Goal: Task Accomplishment & Management: Use online tool/utility

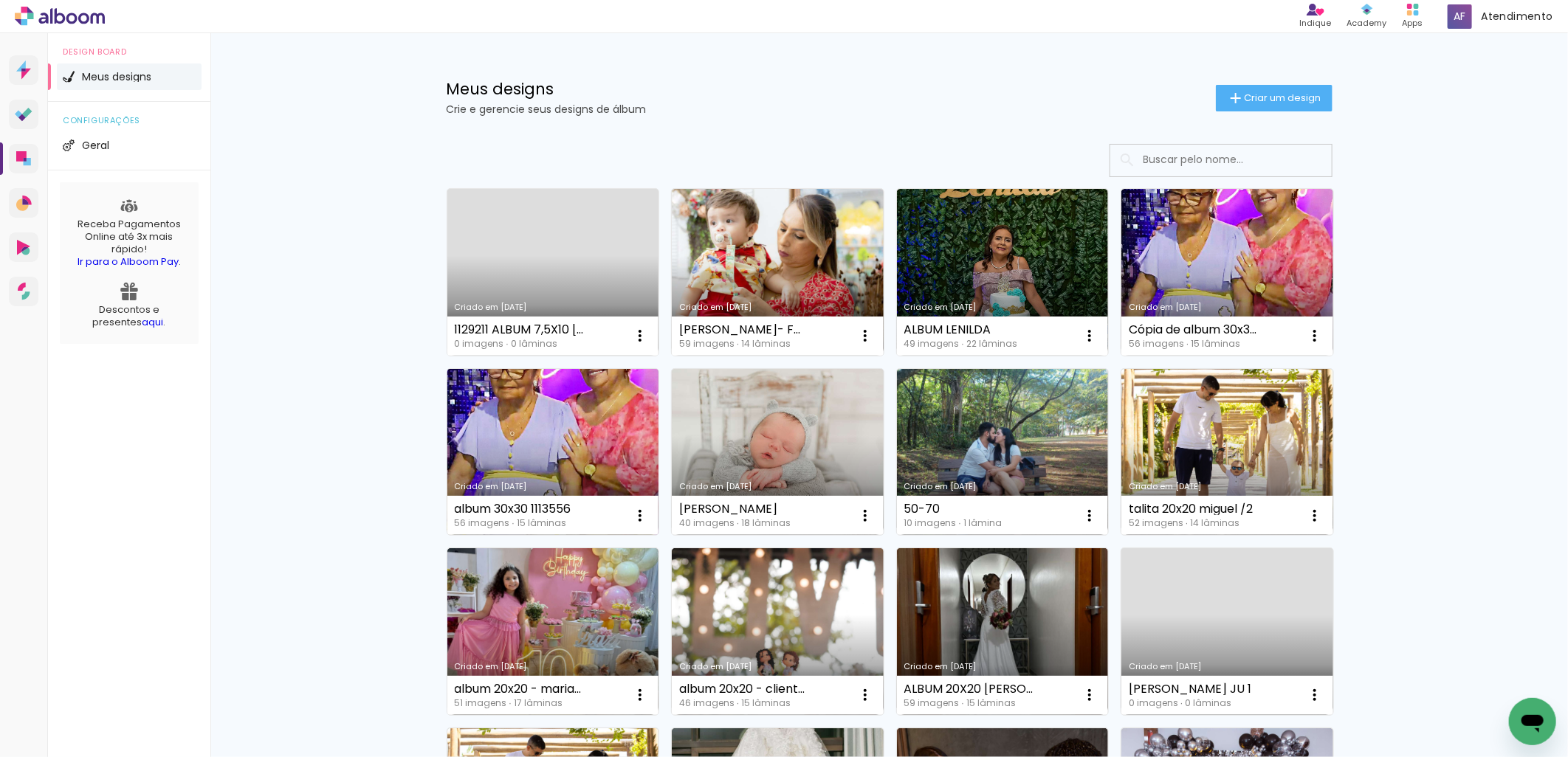
click at [571, 462] on link "Criado em [DATE]" at bounding box center [553, 452] width 212 height 167
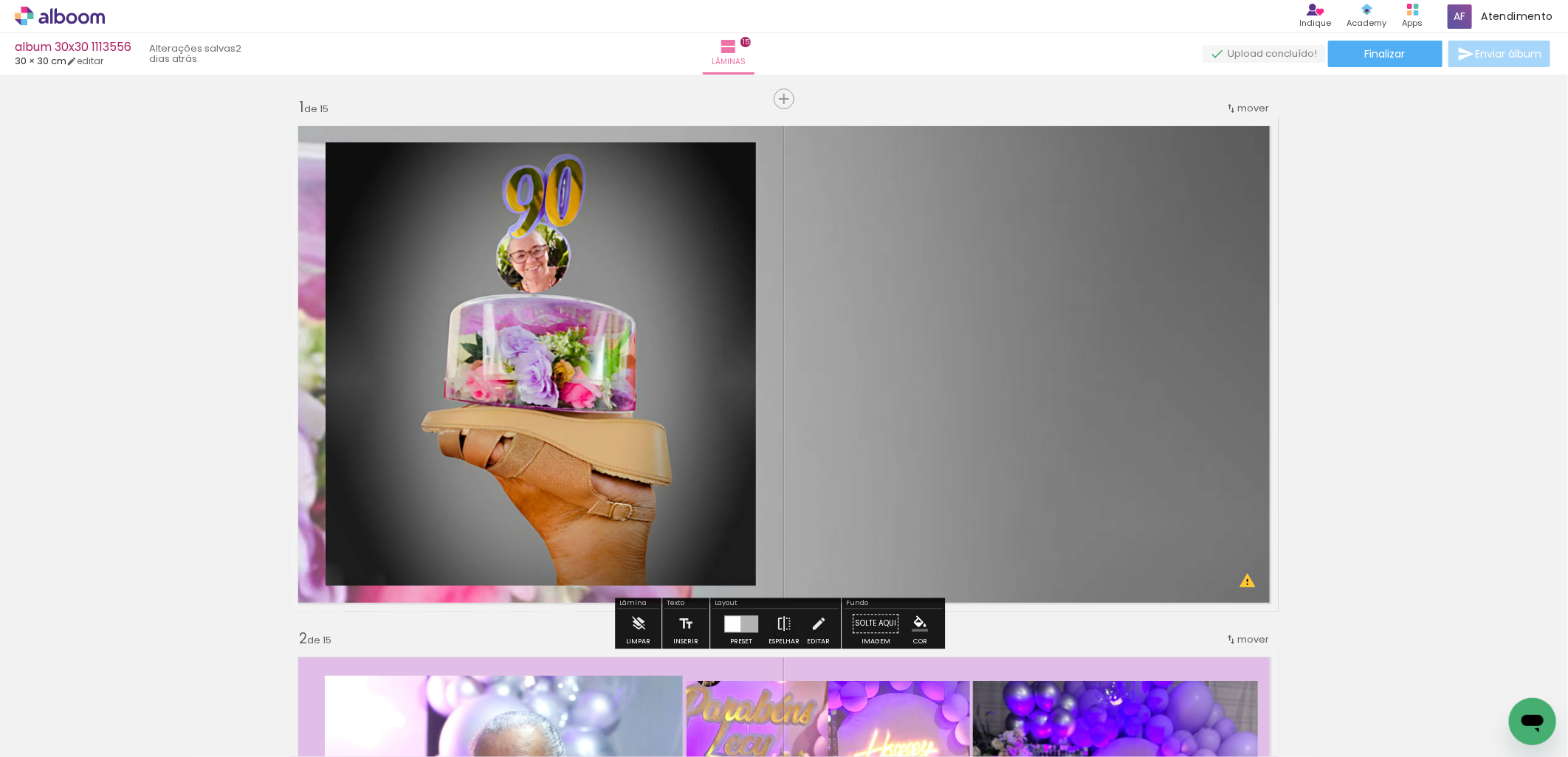
click at [1362, 74] on div "album 30x30 1113556 30 × 30 cm editar 2 dias atrás. Lâminas 15 Finalizar Enviar…" at bounding box center [784, 37] width 1568 height 75
click at [1373, 54] on span "Finalizar" at bounding box center [1385, 54] width 41 height 11
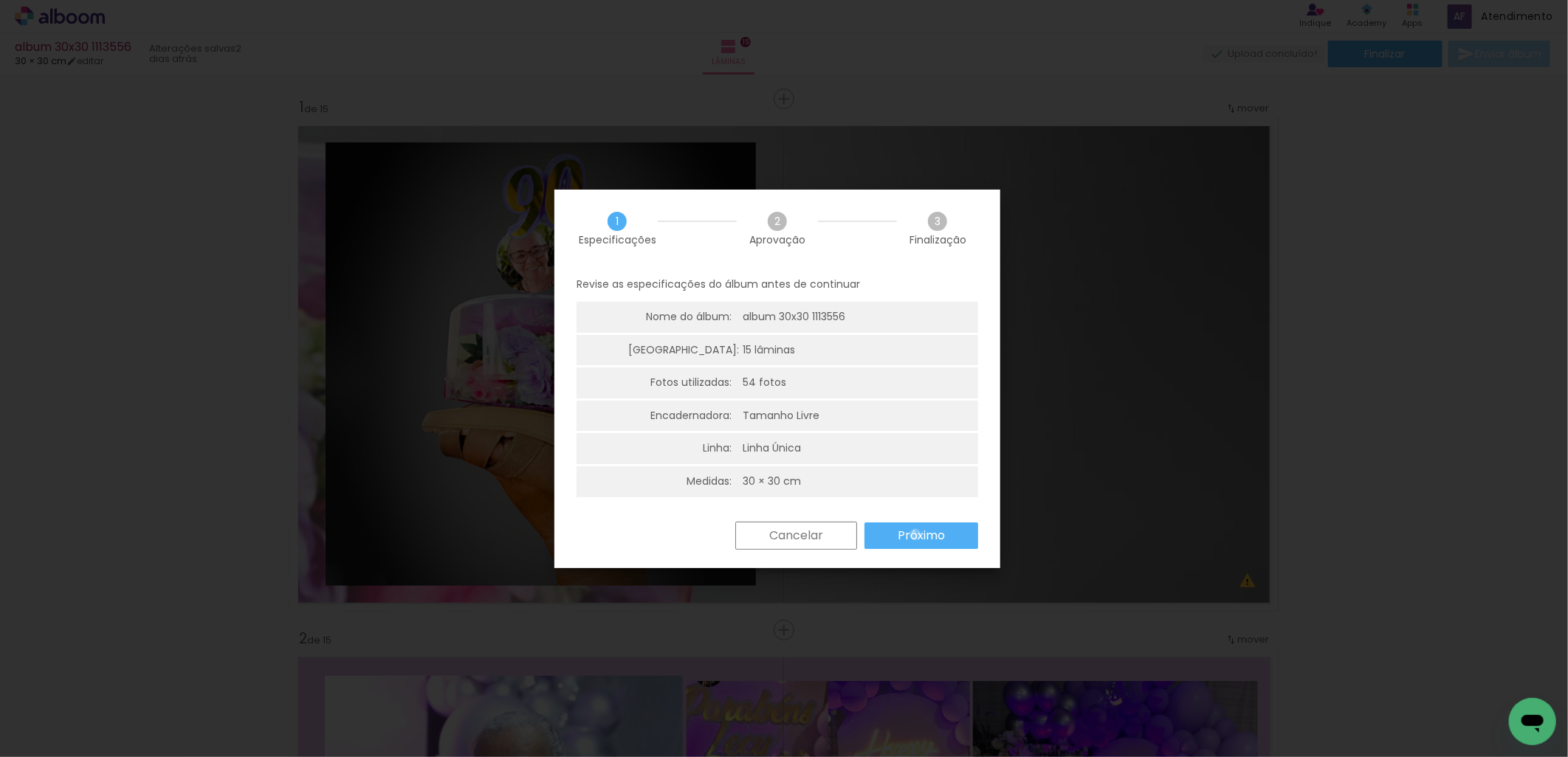
click at [0, 0] on slot "Próximo" at bounding box center [0, 0] width 0 height 0
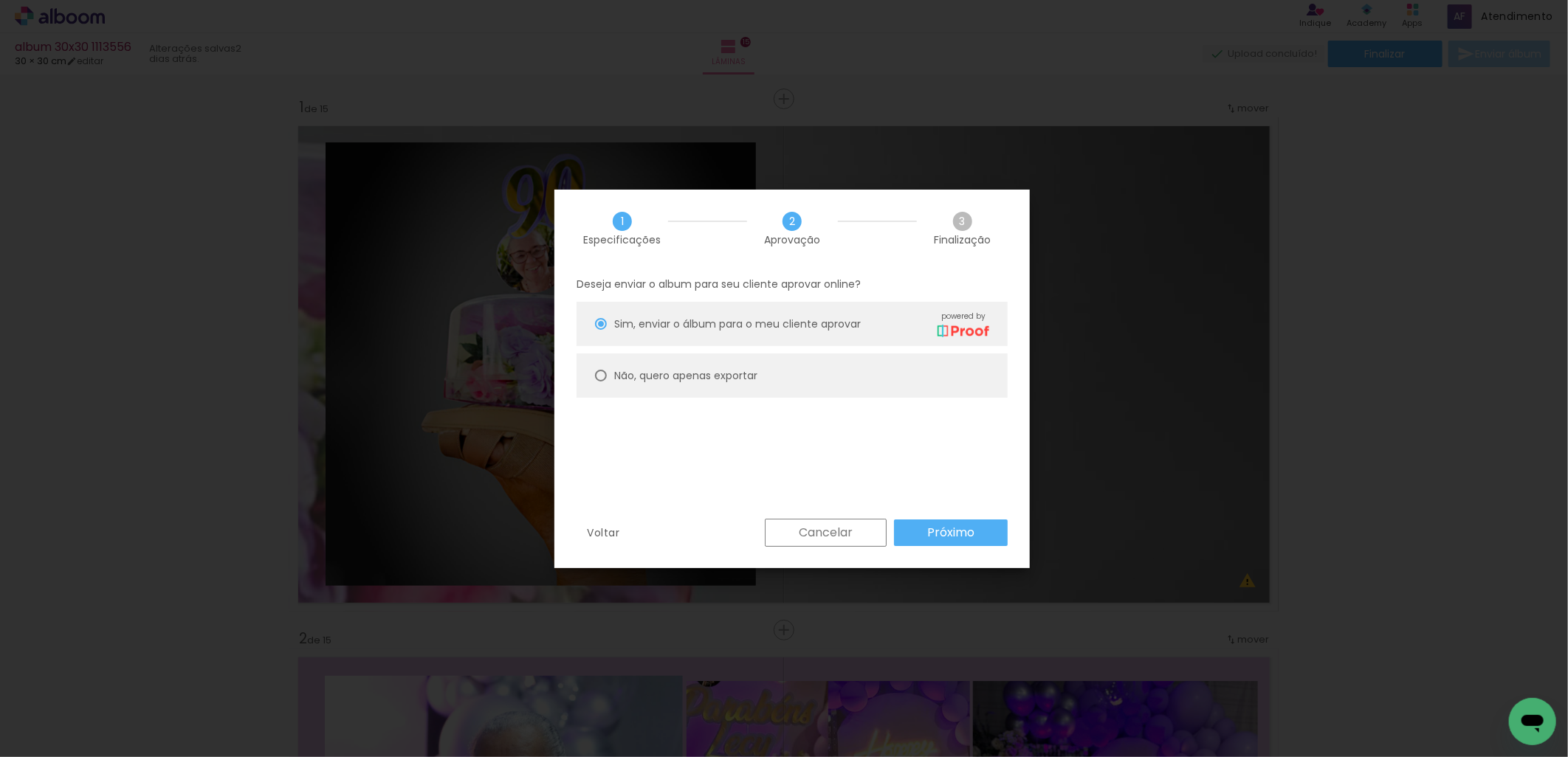
click at [0, 0] on slot "Não, quero apenas exportar" at bounding box center [0, 0] width 0 height 0
type paper-radio-button "on"
click at [0, 0] on slot "Próximo" at bounding box center [0, 0] width 0 height 0
type input "Alta, 300 DPI"
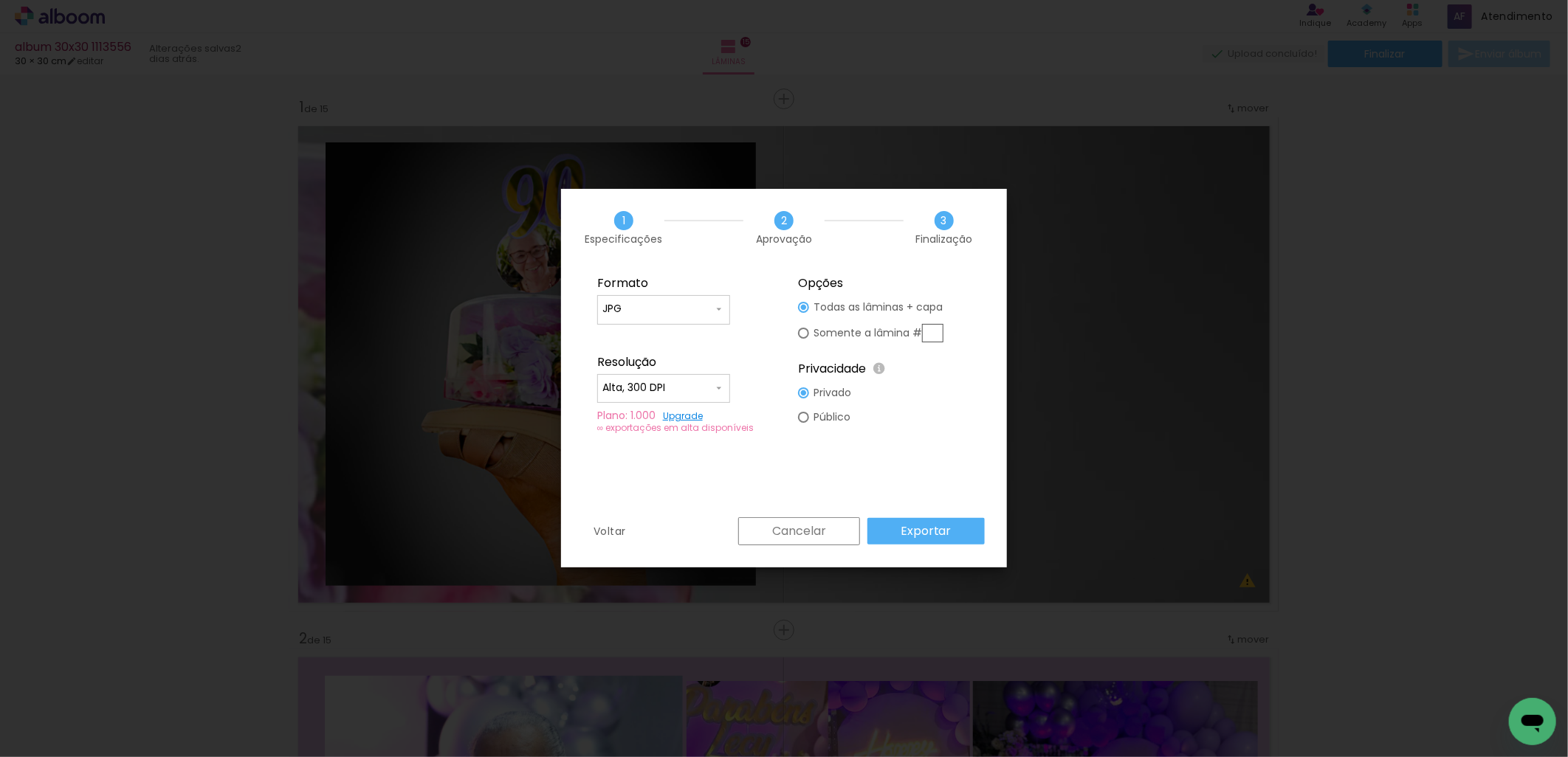
click at [966, 535] on paper-button "Exportar" at bounding box center [926, 531] width 117 height 26
